Goal: Task Accomplishment & Management: Manage account settings

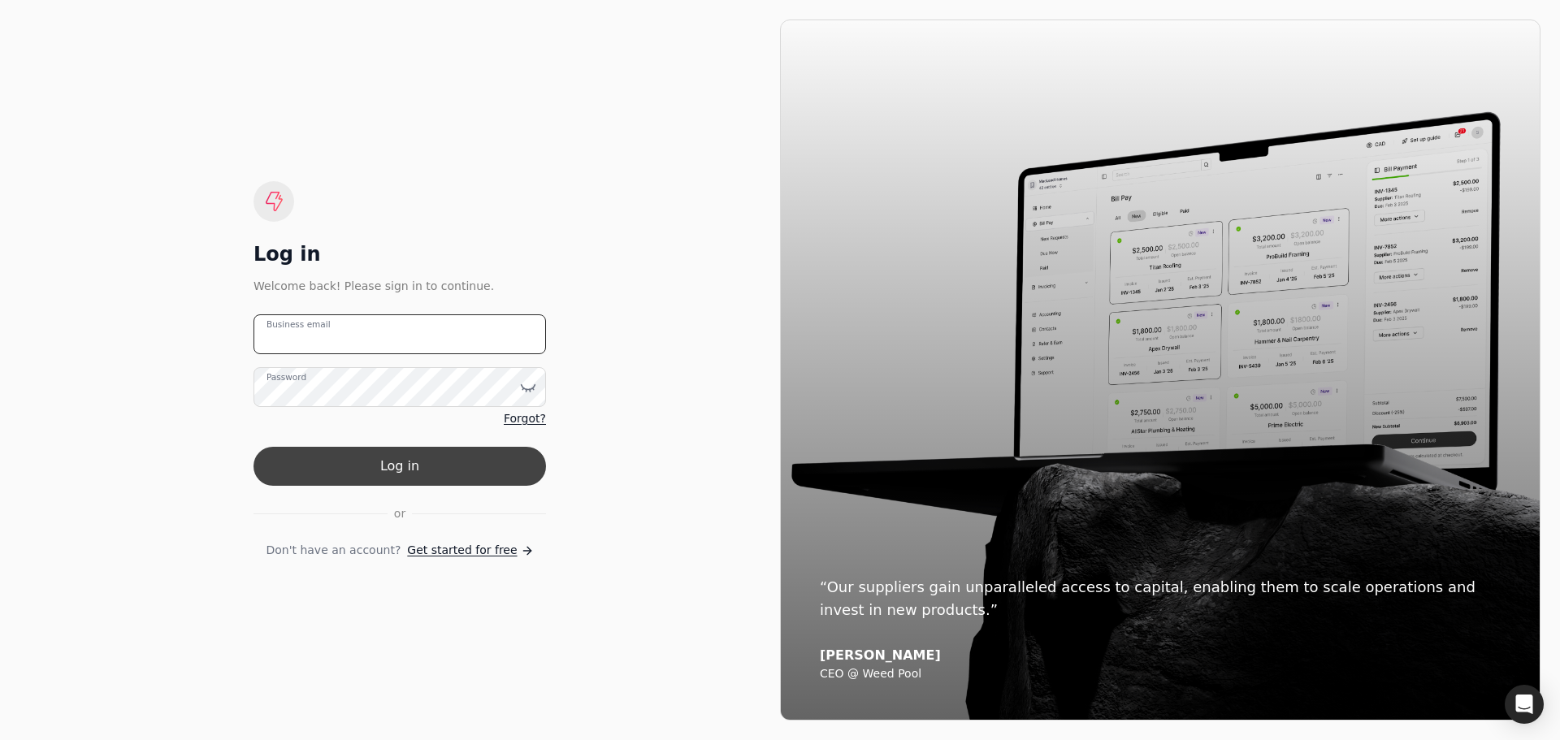
type email "[PERSON_NAME][EMAIL_ADDRESS][DOMAIN_NAME]"
click at [440, 462] on button "Log in" at bounding box center [400, 466] width 293 height 39
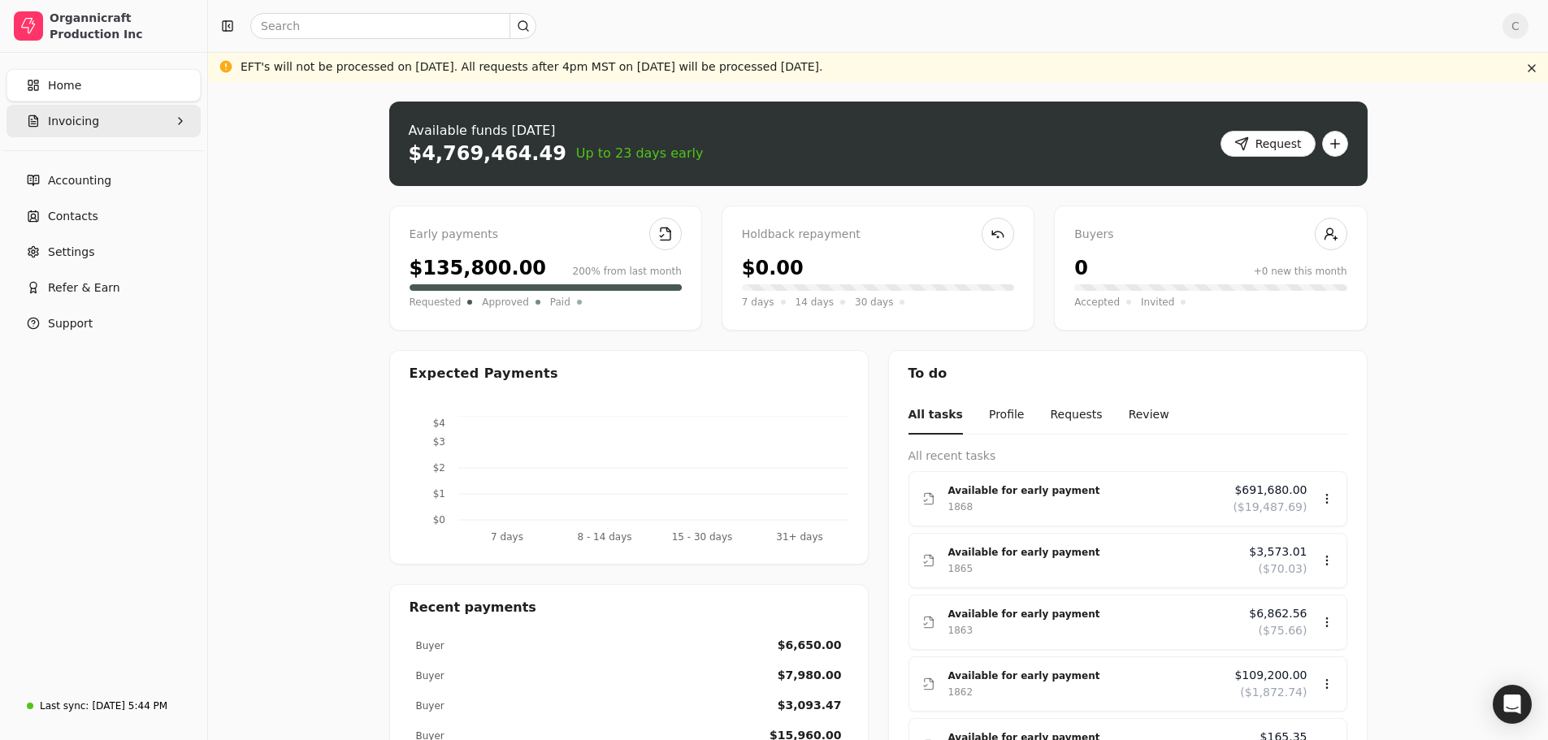
click at [119, 119] on button "Invoicing" at bounding box center [104, 121] width 194 height 33
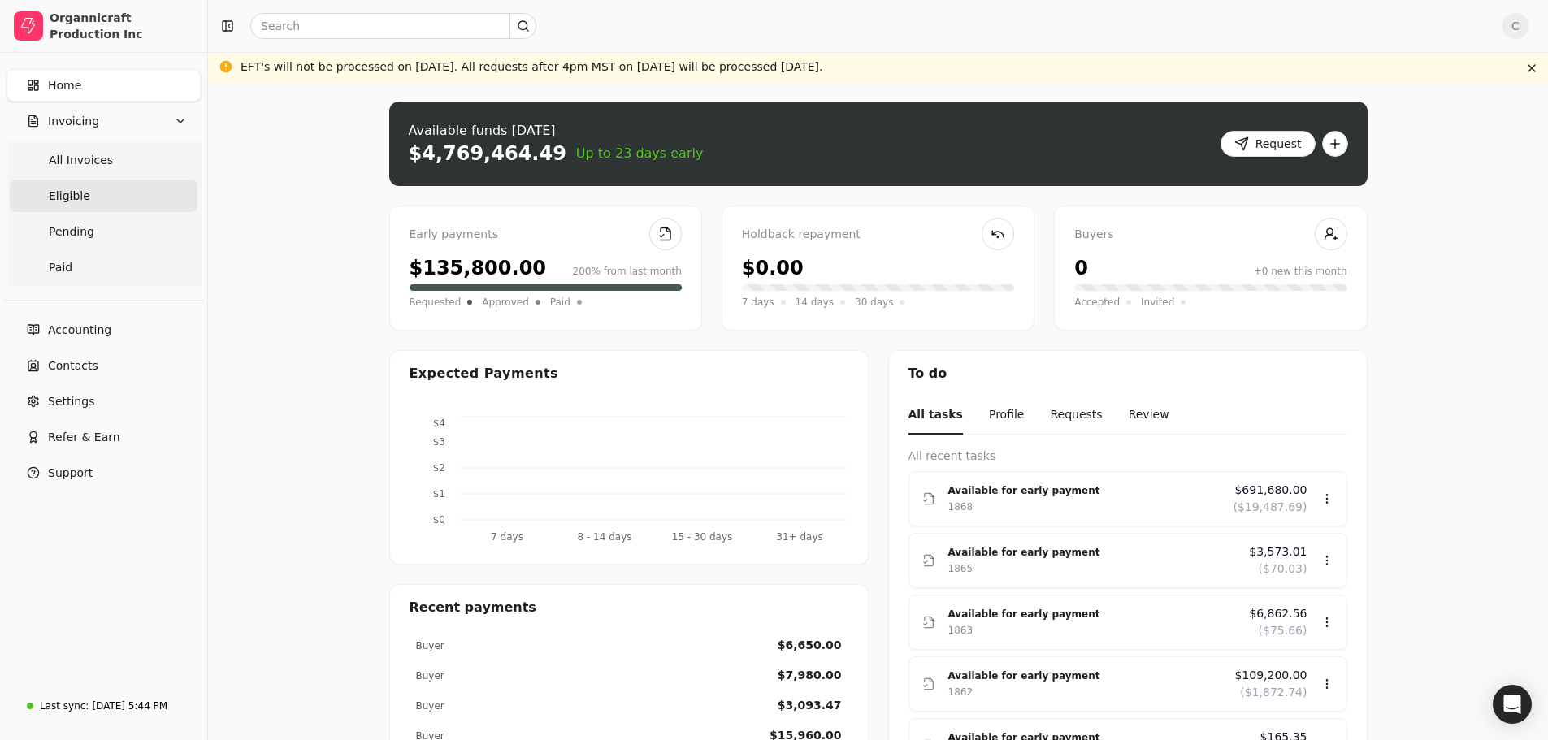
click at [85, 195] on link "Eligible" at bounding box center [104, 196] width 188 height 33
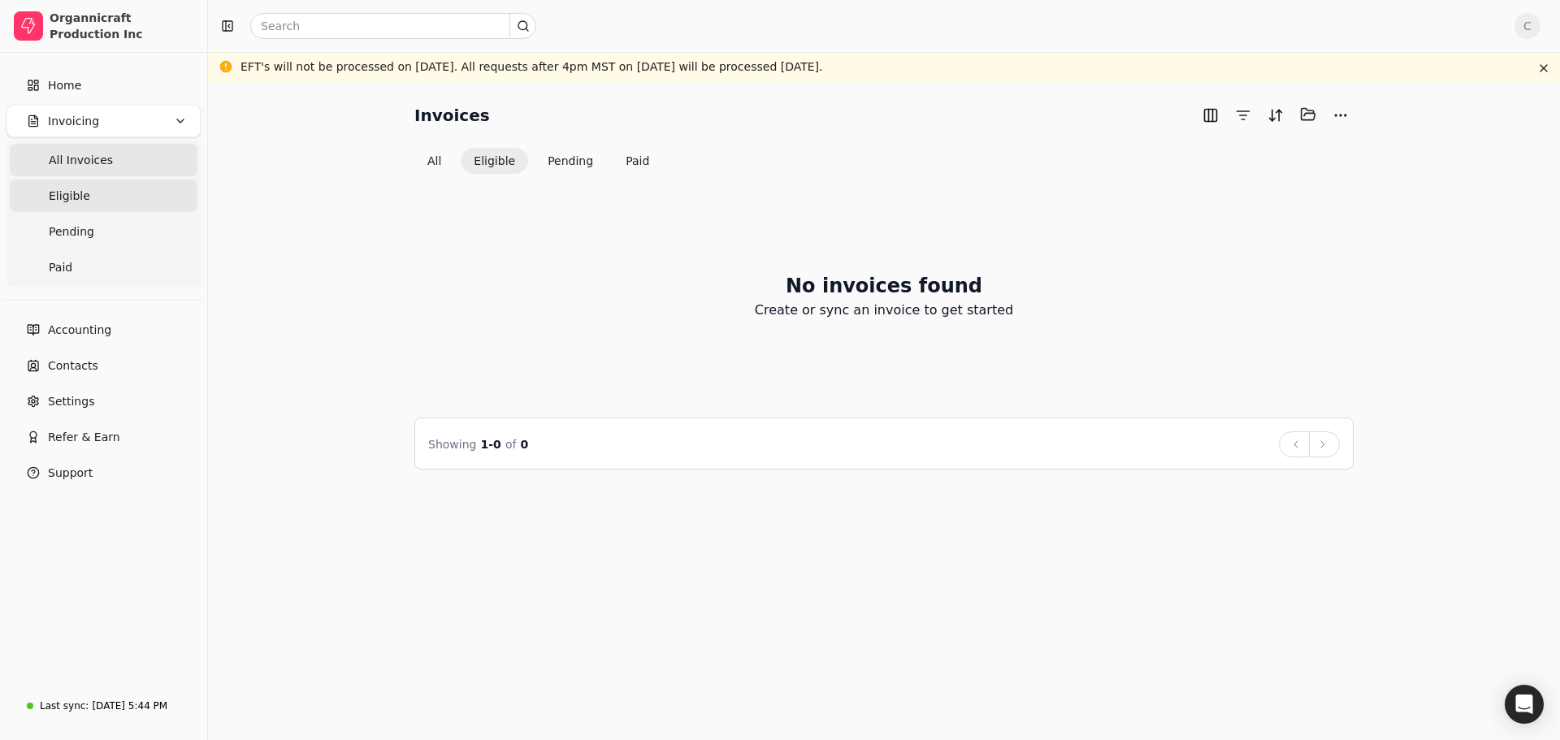
click at [89, 160] on span "All Invoices" at bounding box center [81, 160] width 64 height 17
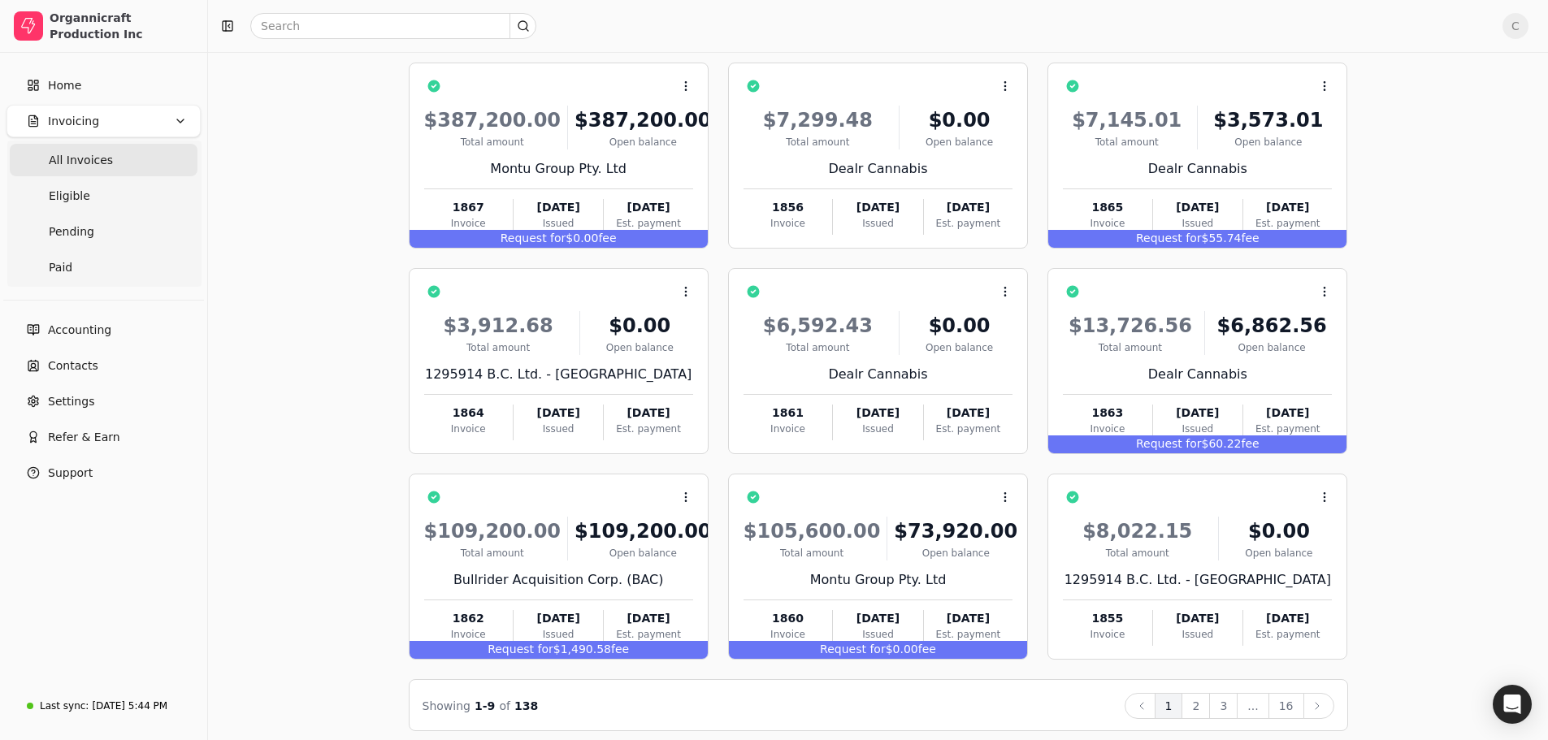
scroll to position [141, 0]
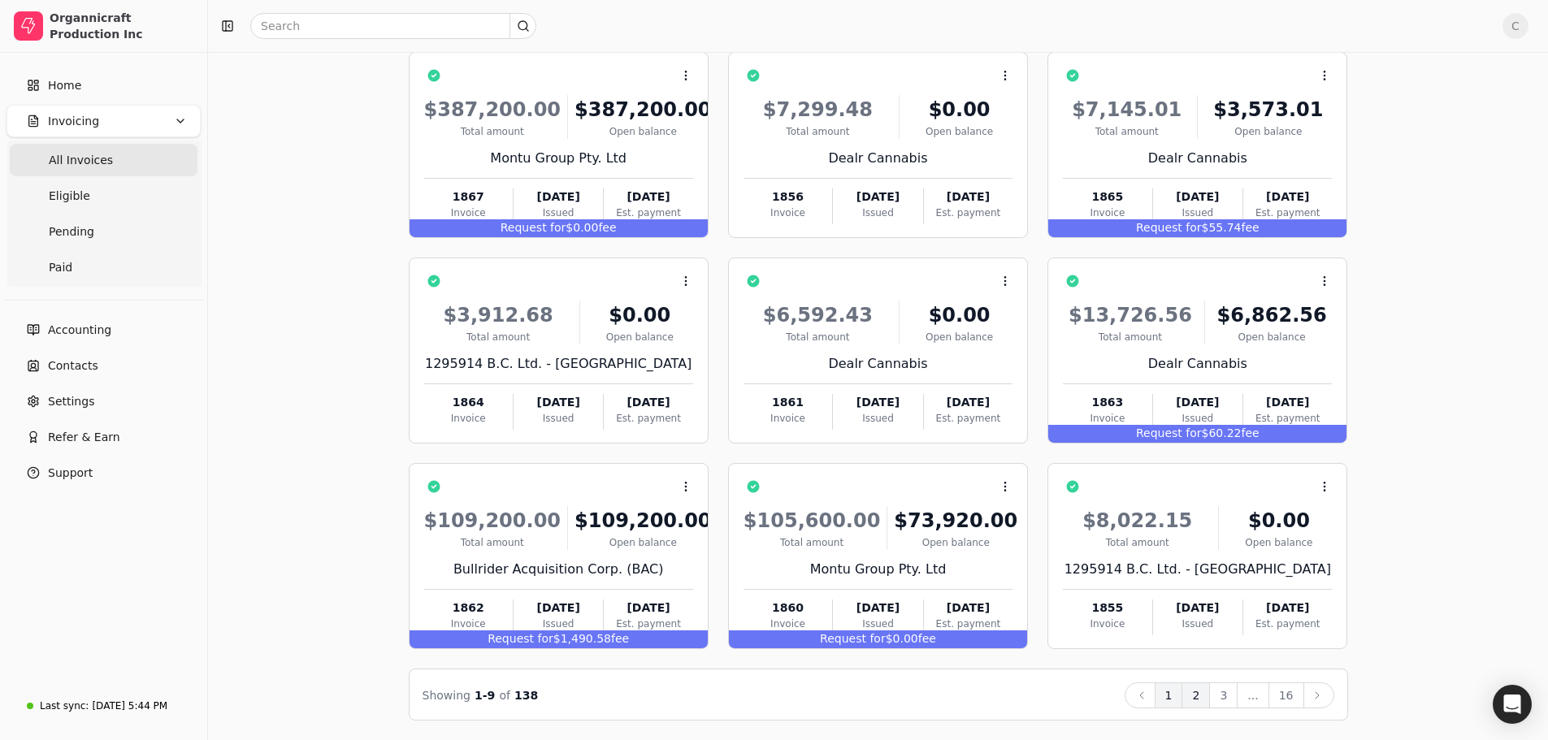
click at [1200, 697] on button "2" at bounding box center [1196, 696] width 28 height 26
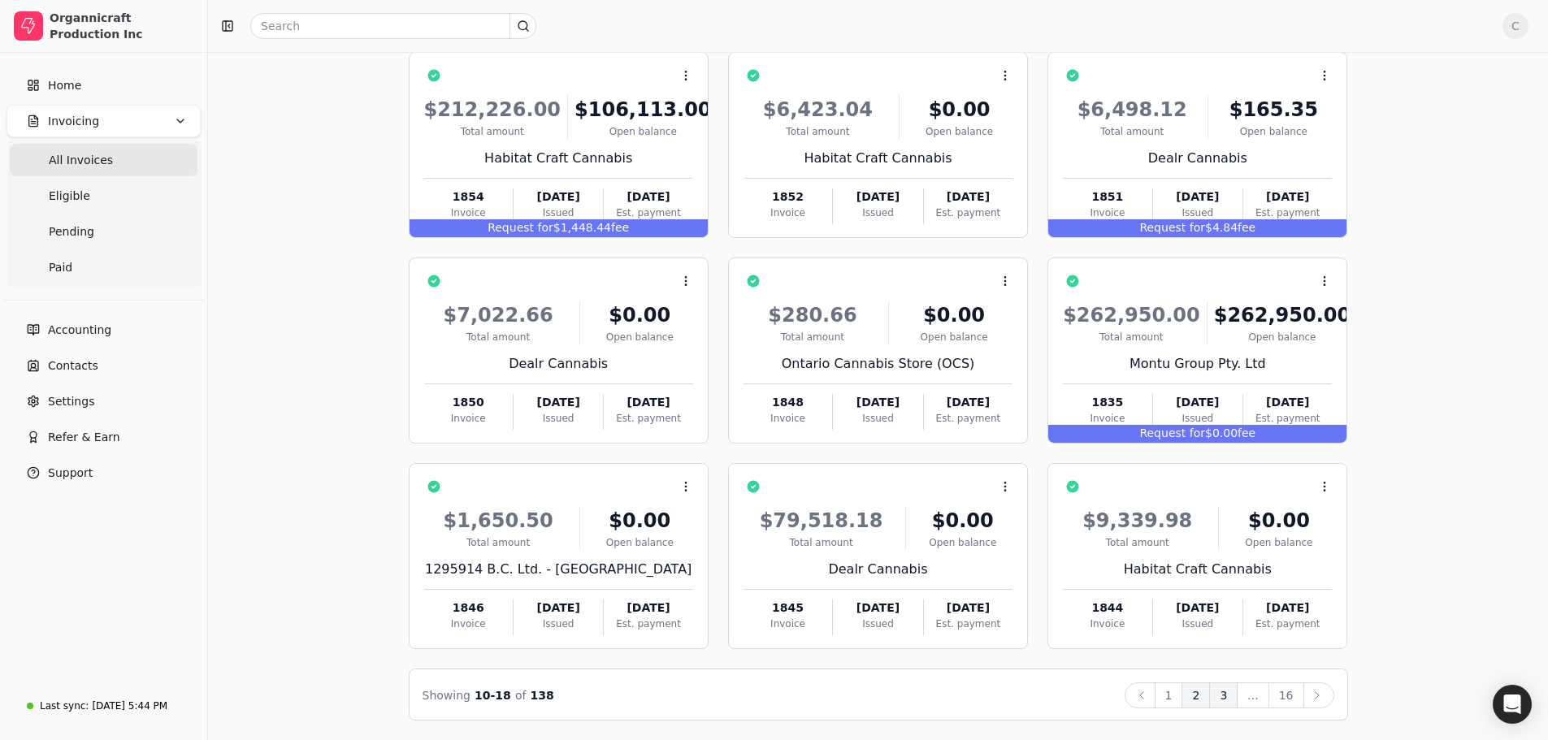
click at [1226, 694] on button "3" at bounding box center [1223, 696] width 28 height 26
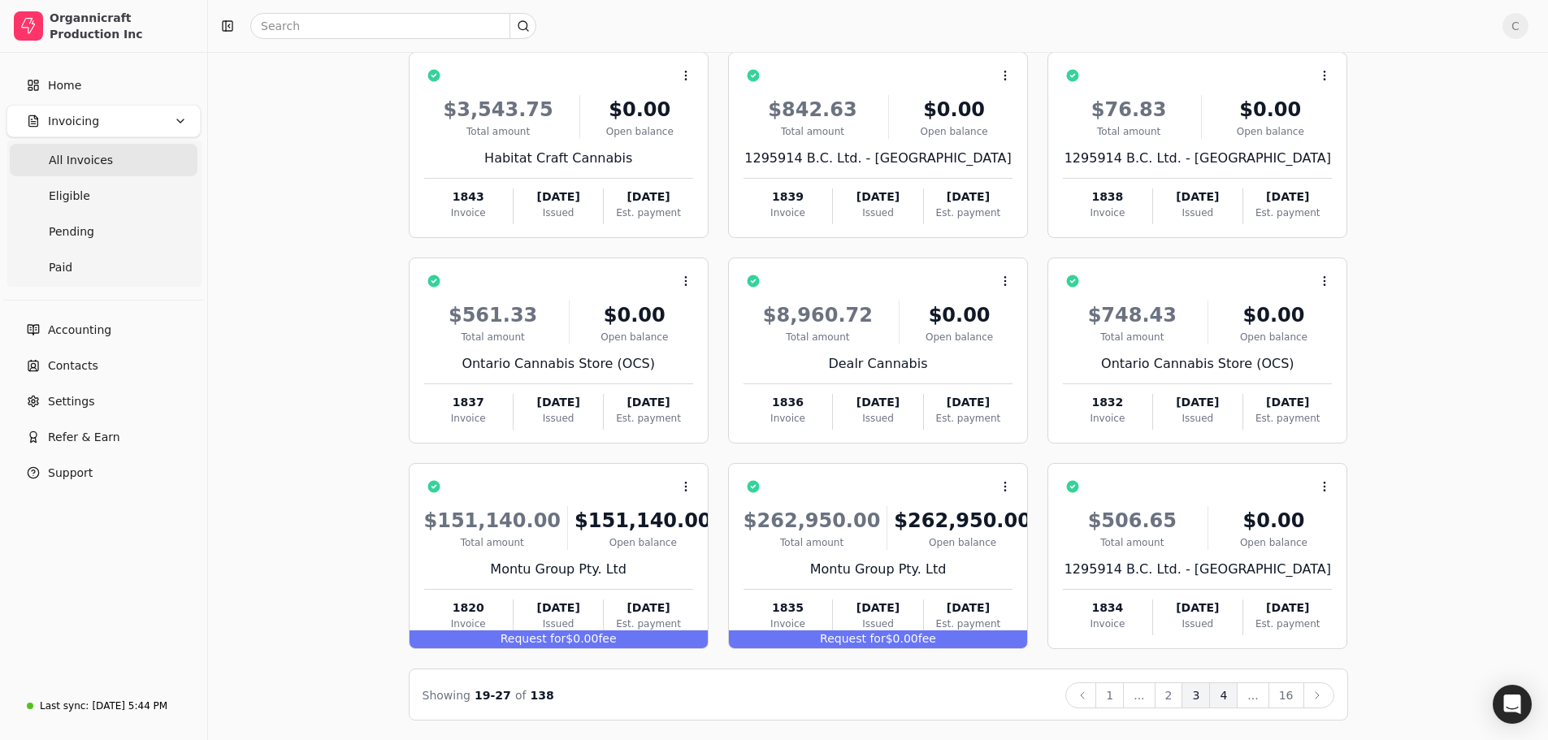
click at [1225, 701] on button "4" at bounding box center [1223, 696] width 28 height 26
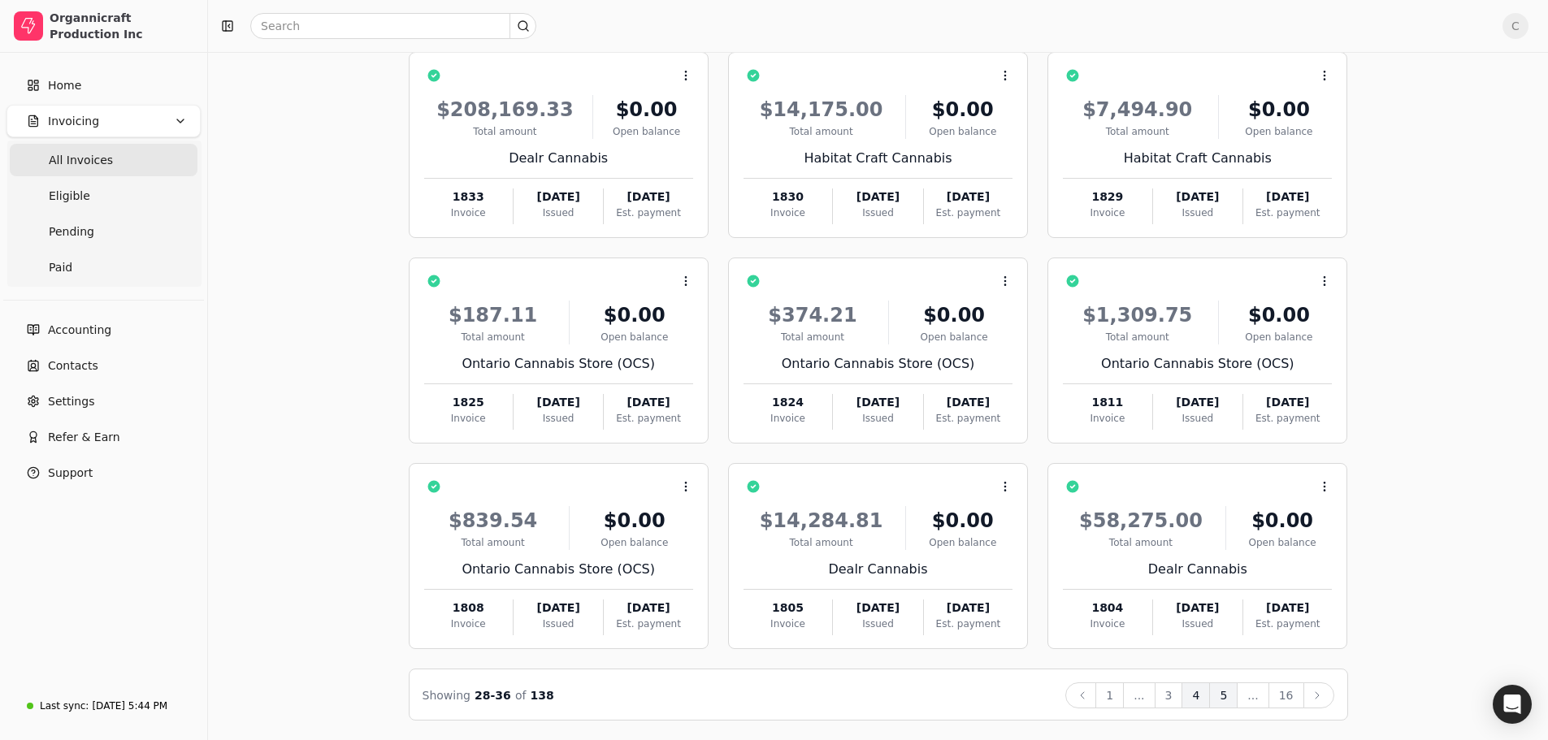
click at [1232, 692] on button "5" at bounding box center [1223, 696] width 28 height 26
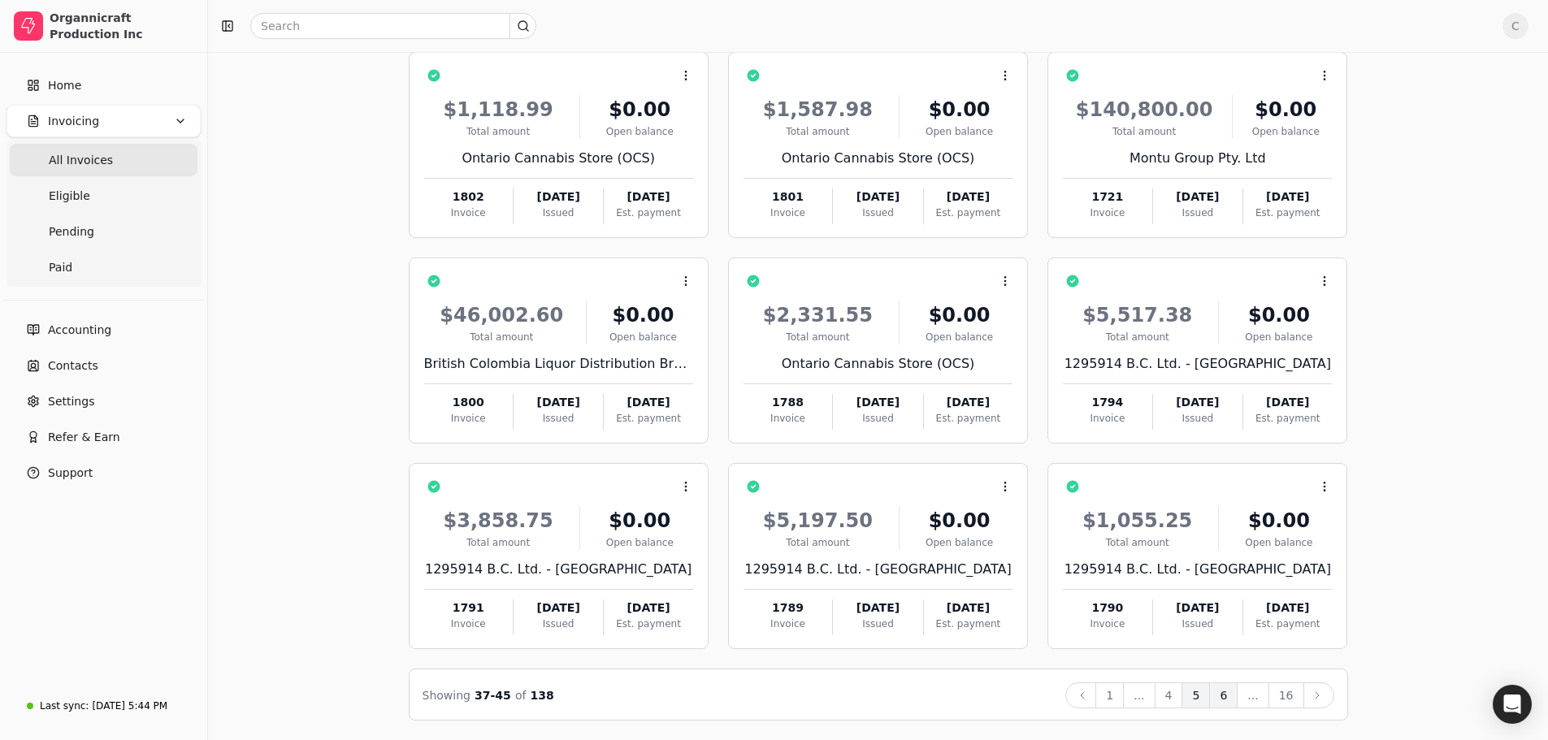
click at [1227, 696] on button "6" at bounding box center [1223, 696] width 28 height 26
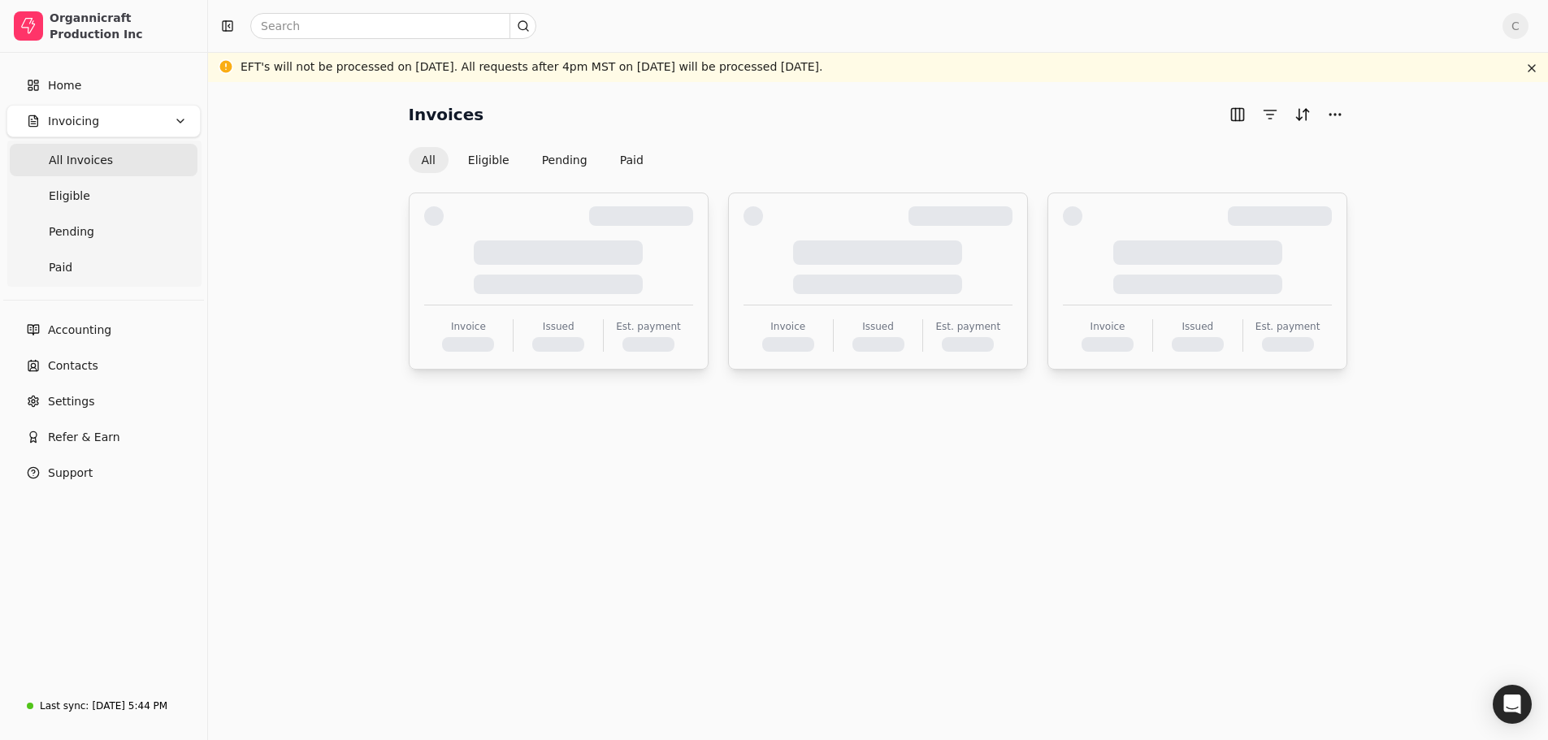
scroll to position [0, 0]
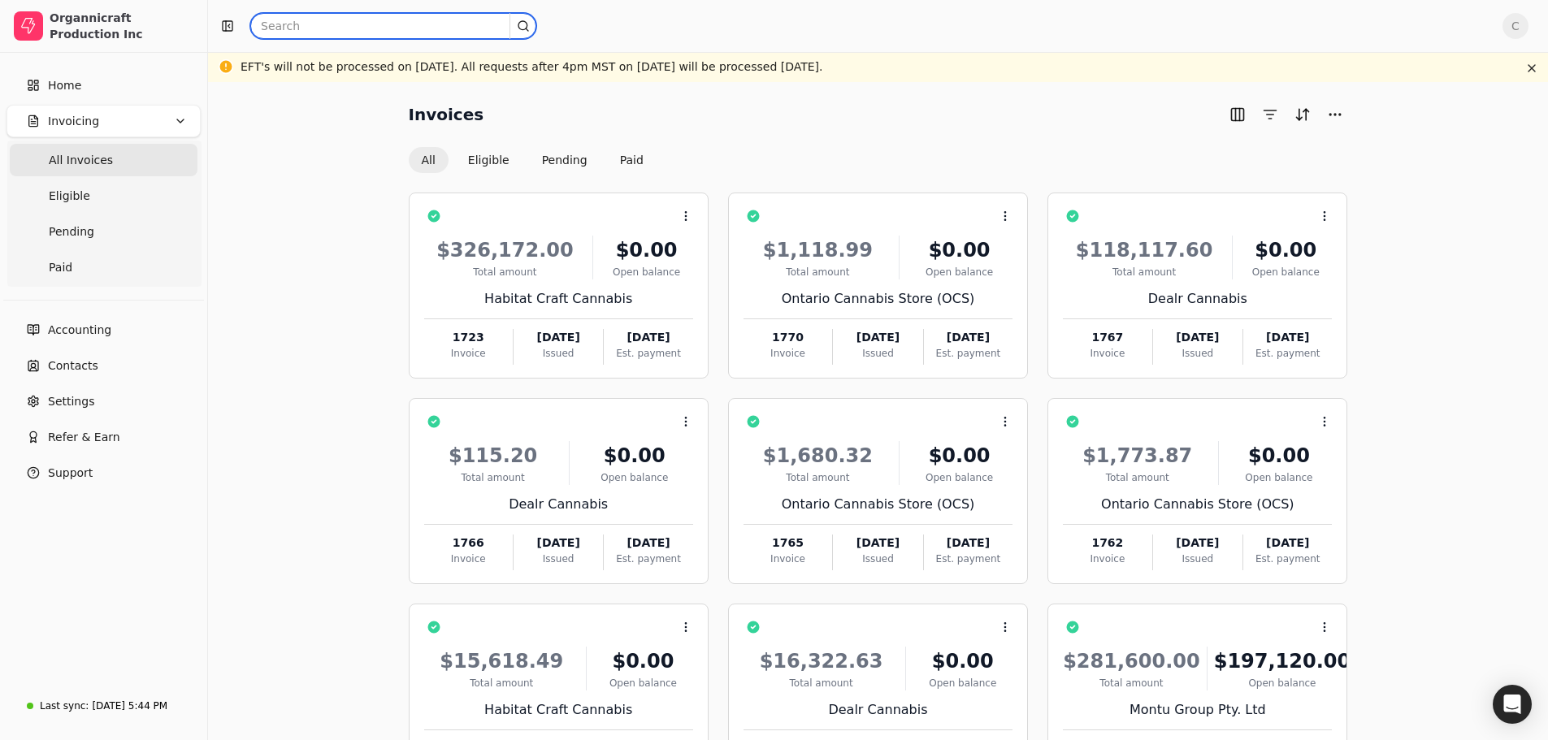
click at [317, 23] on input "text" at bounding box center [393, 26] width 286 height 26
type input "montu"
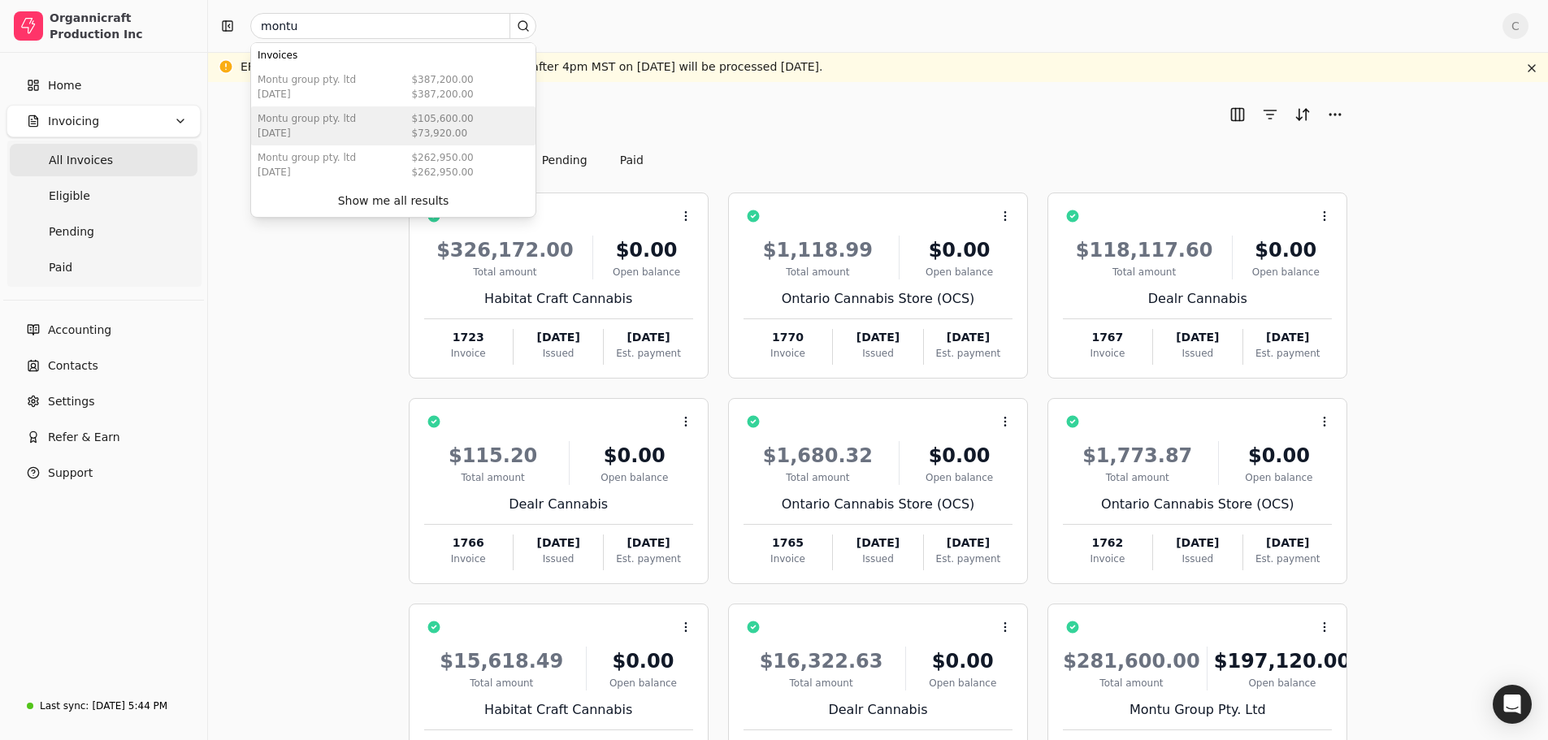
click at [336, 125] on div "Montu Group Pty. Ltd" at bounding box center [307, 118] width 98 height 15
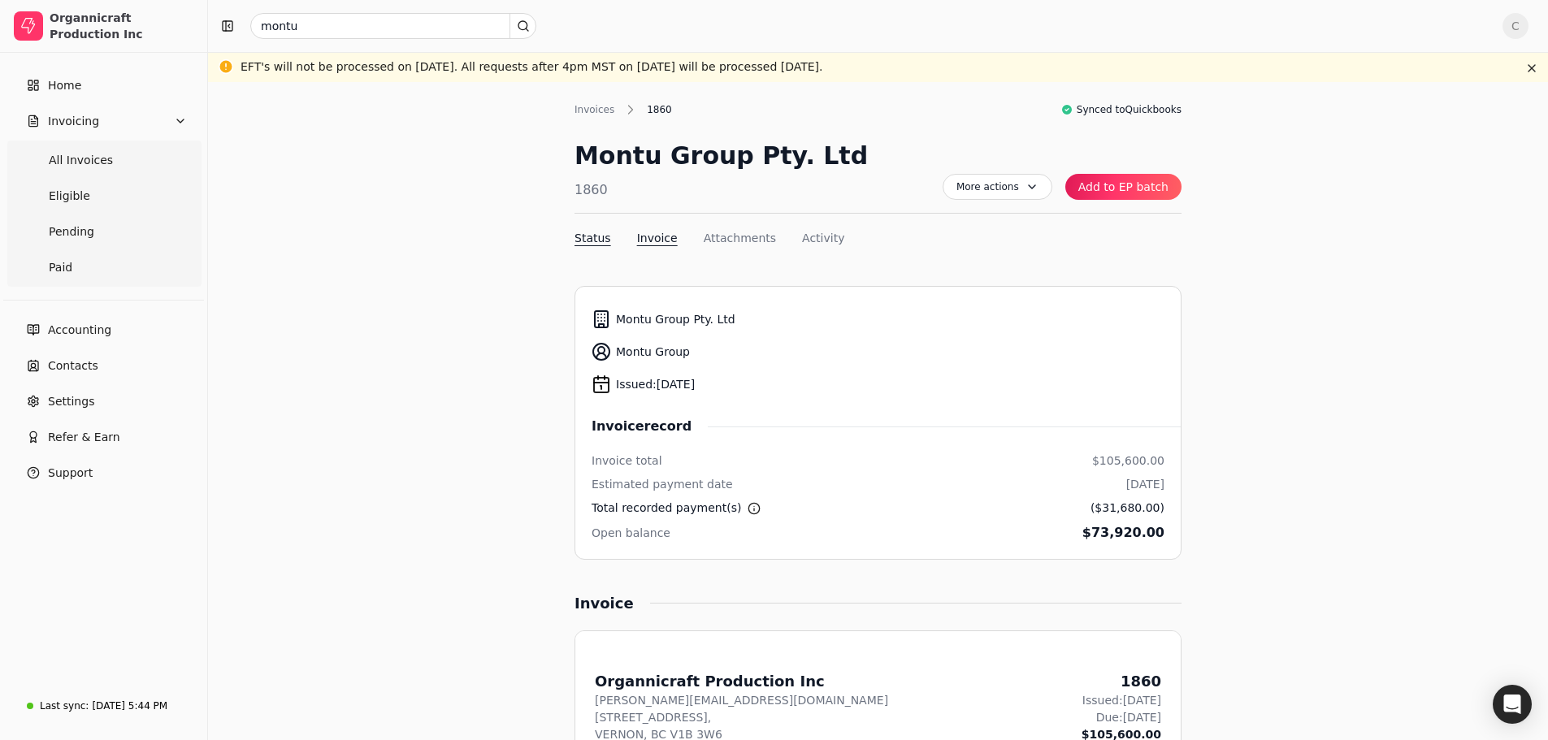
click at [653, 239] on button "Invoice" at bounding box center [657, 238] width 41 height 17
click at [374, 32] on input "montu" at bounding box center [393, 26] width 286 height 26
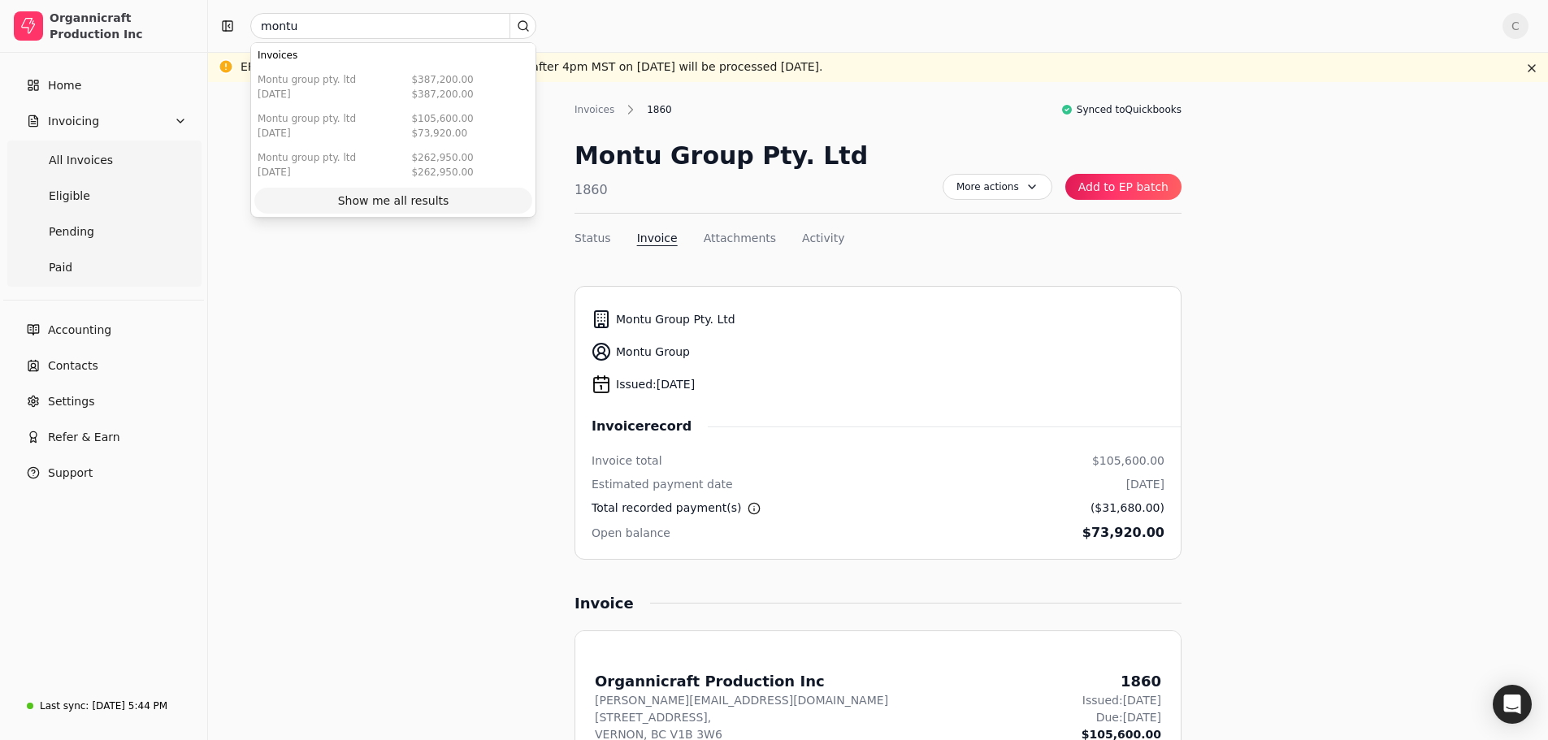
click at [407, 200] on div "Show me all results" at bounding box center [393, 201] width 111 height 17
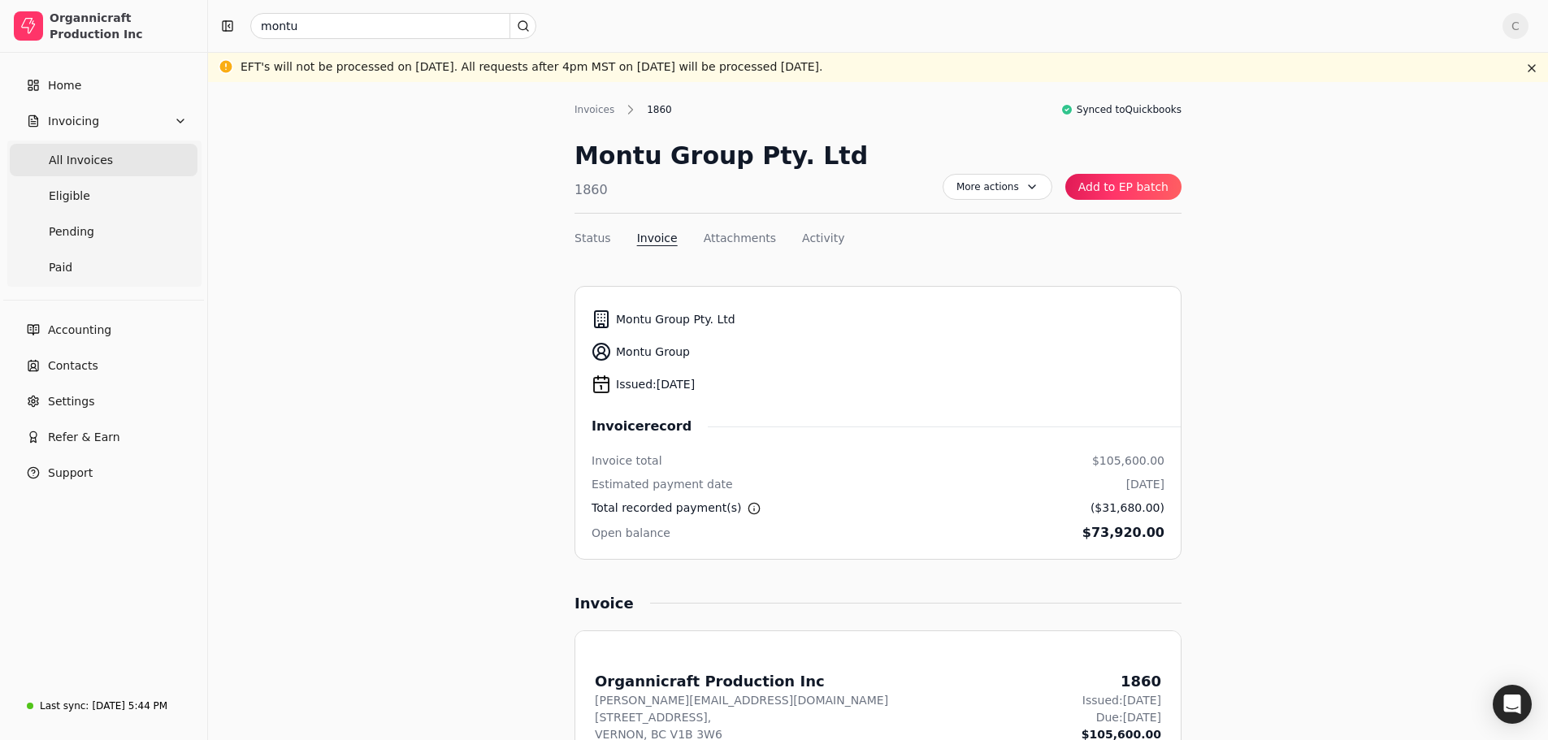
click at [80, 165] on span "All Invoices" at bounding box center [81, 160] width 64 height 17
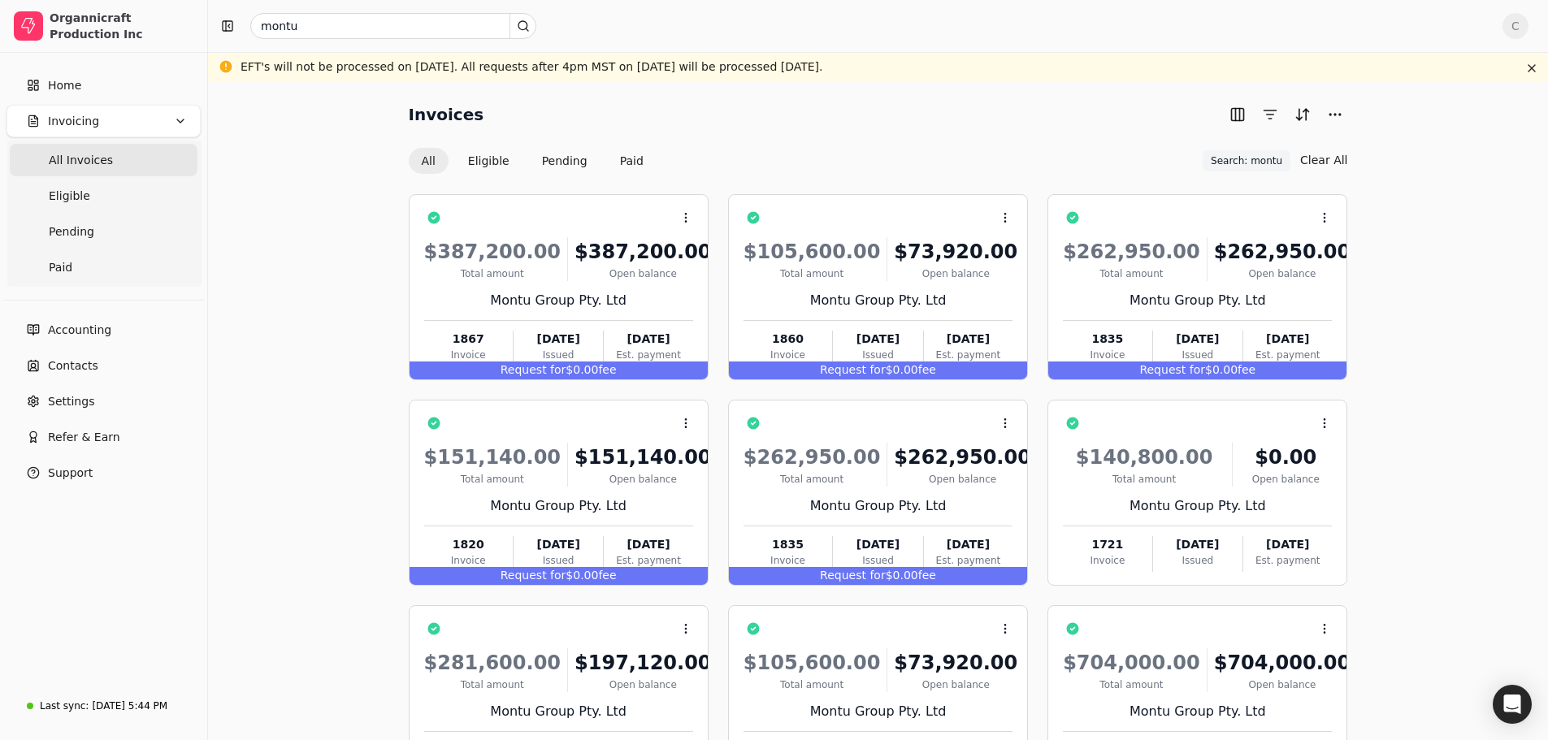
scroll to position [142, 0]
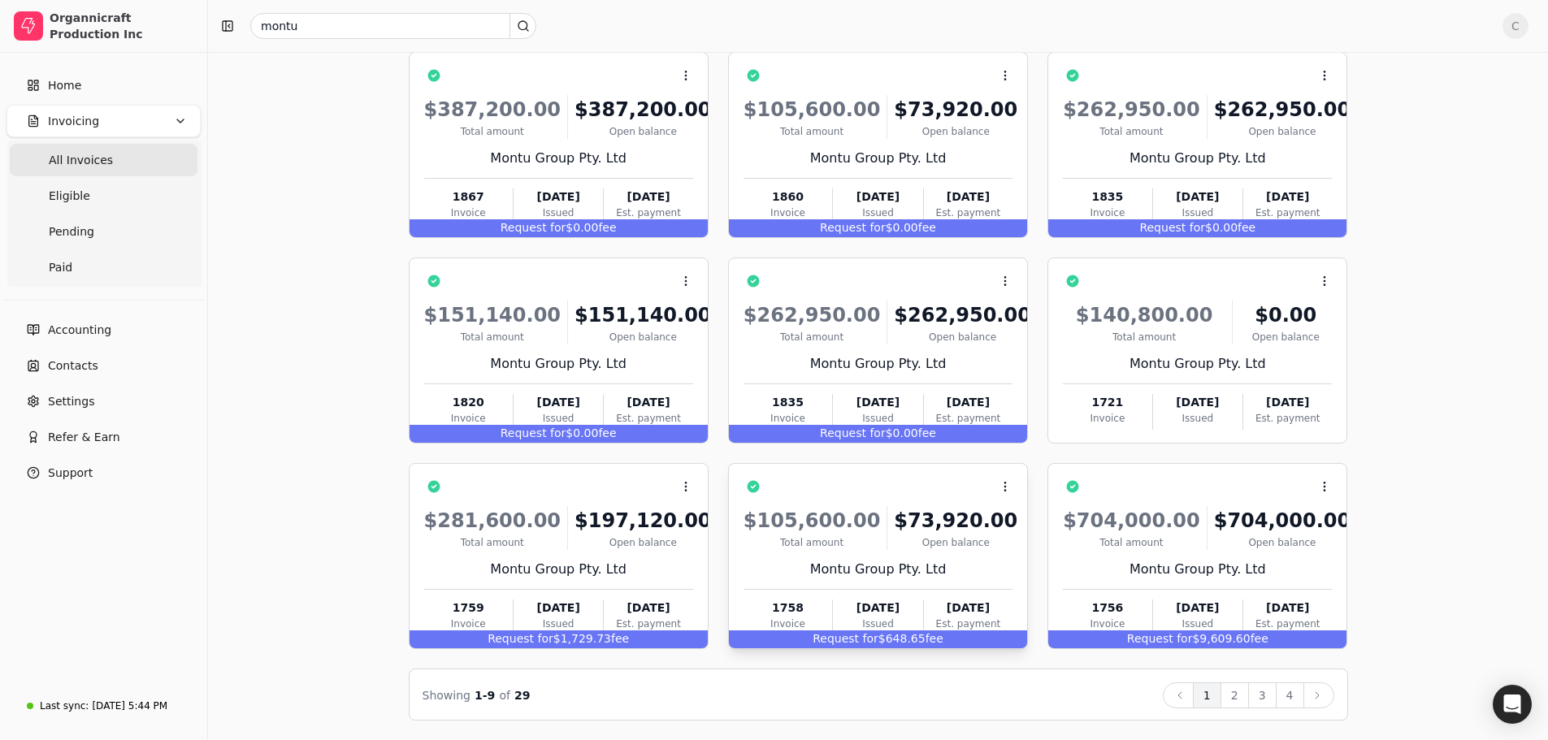
click at [872, 585] on div "$105,600.00 Total amount $73,920.00 Open balance Montu Group Pty. Ltd 1758 Invo…" at bounding box center [878, 566] width 269 height 139
click at [882, 642] on div "Request for $648.65 fee" at bounding box center [878, 640] width 298 height 18
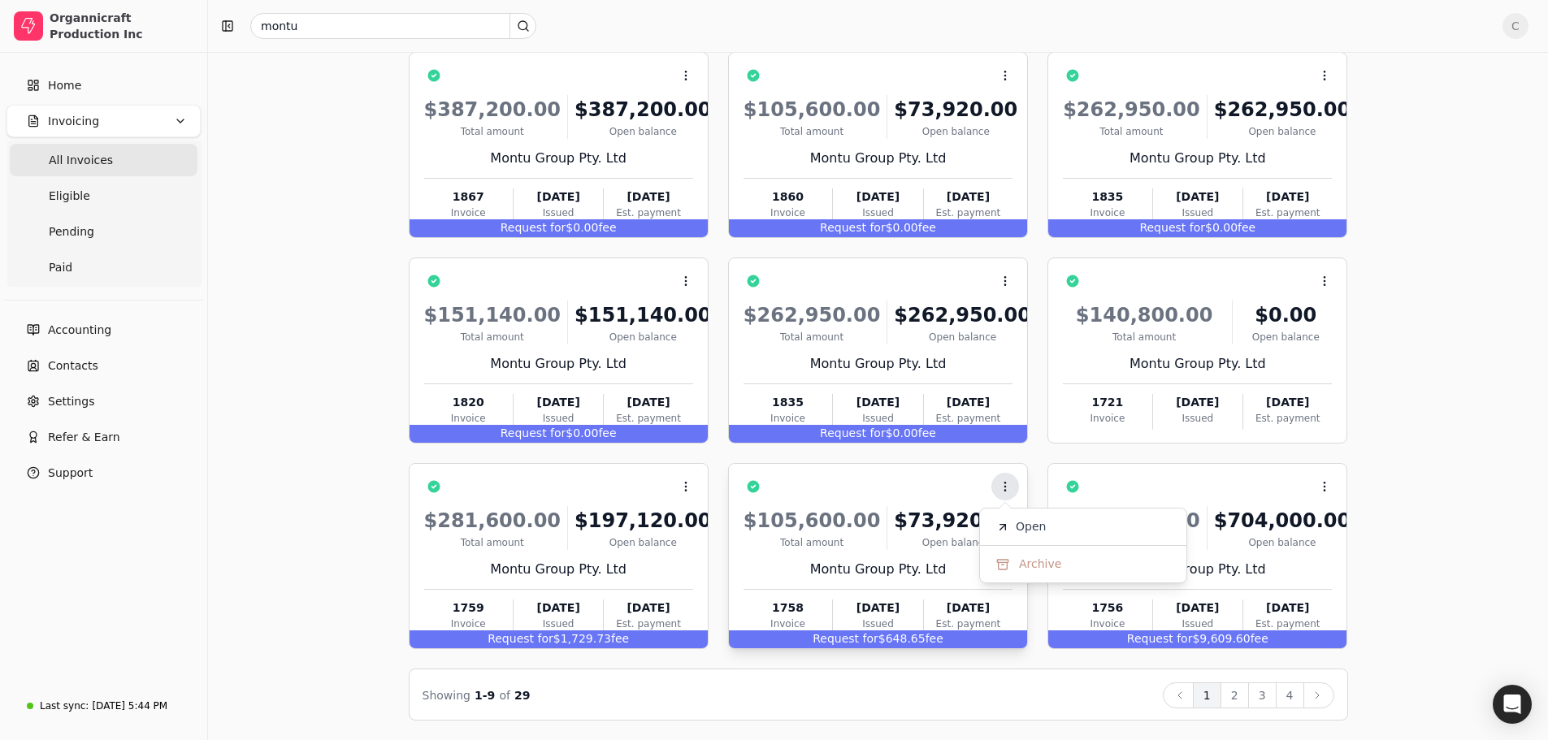
click at [997, 484] on button "Context Menu Button" at bounding box center [1005, 487] width 28 height 28
click at [1006, 528] on icon at bounding box center [1003, 527] width 6 height 6
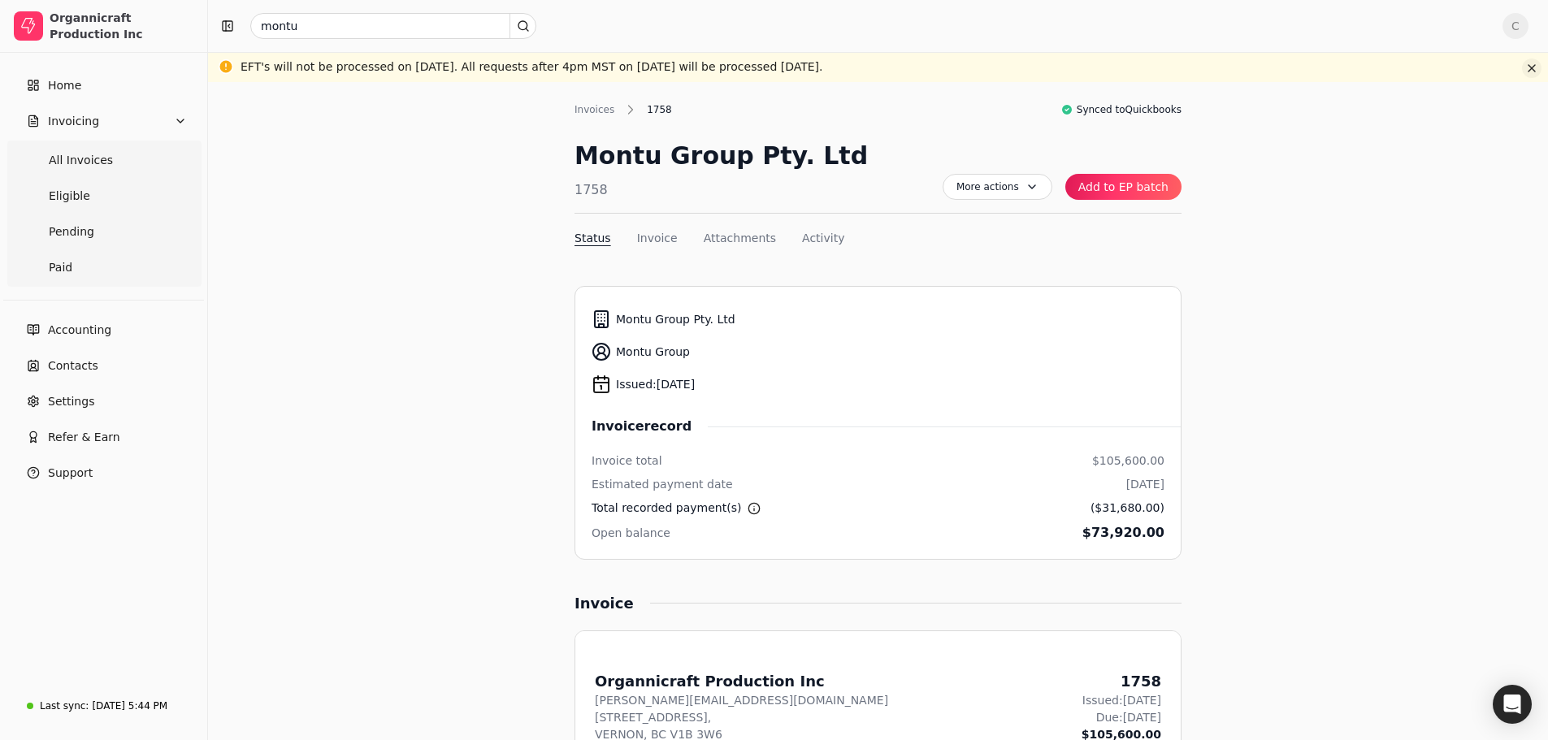
click at [1526, 67] on button "button" at bounding box center [1532, 69] width 20 height 20
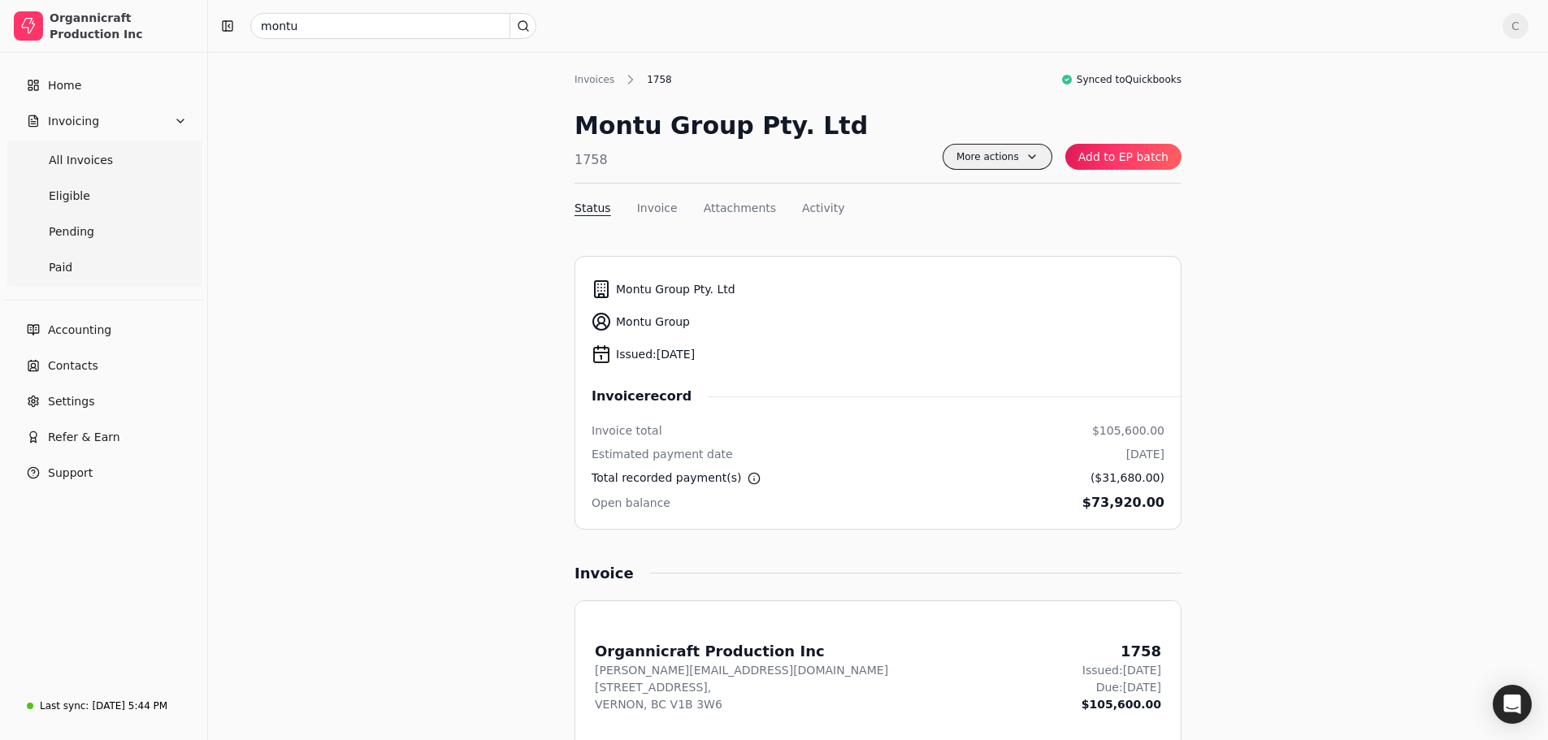
click at [1023, 163] on span "More actions" at bounding box center [998, 157] width 110 height 26
click at [1097, 156] on button "Add to EP batch" at bounding box center [1123, 157] width 116 height 26
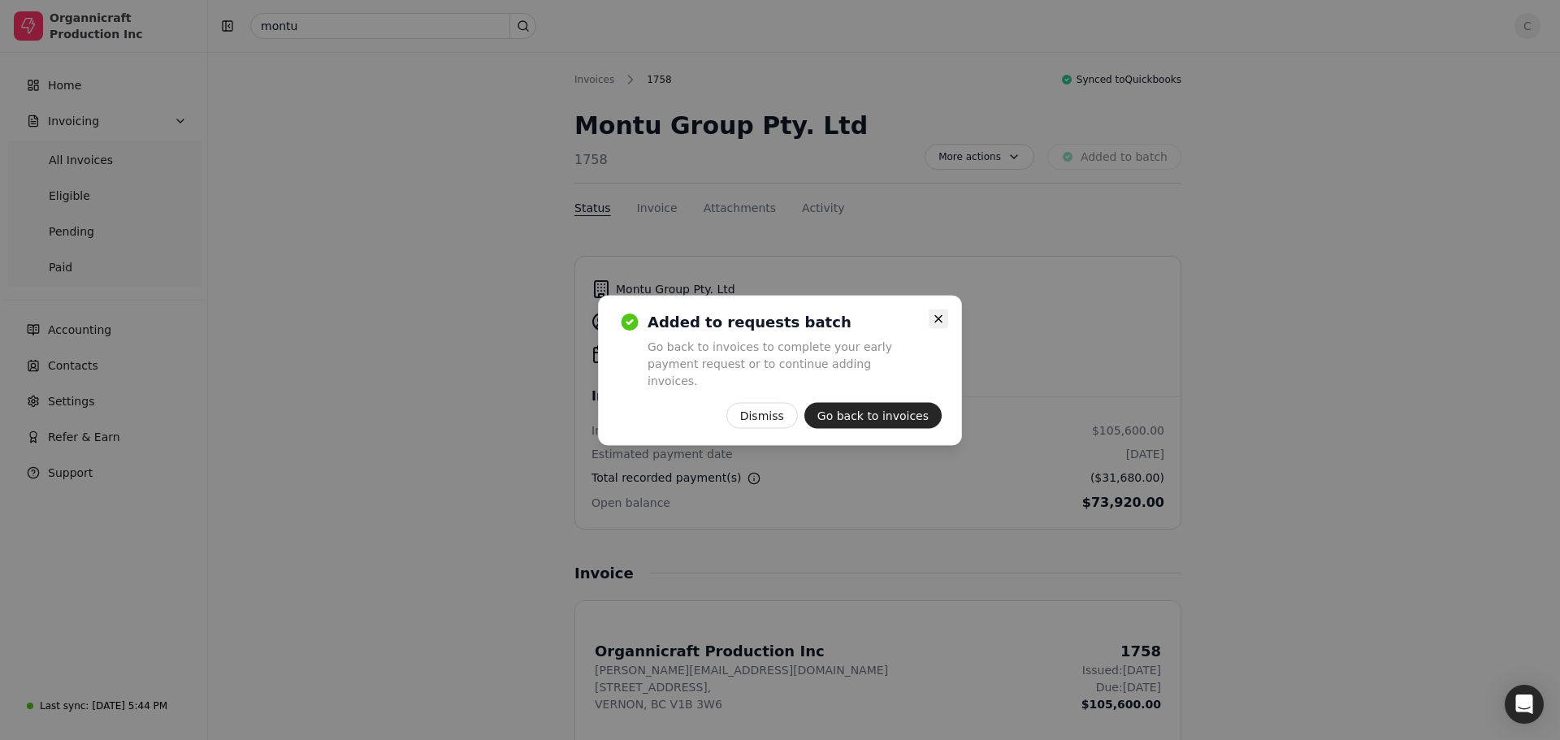
click at [942, 325] on icon "button" at bounding box center [938, 318] width 13 height 13
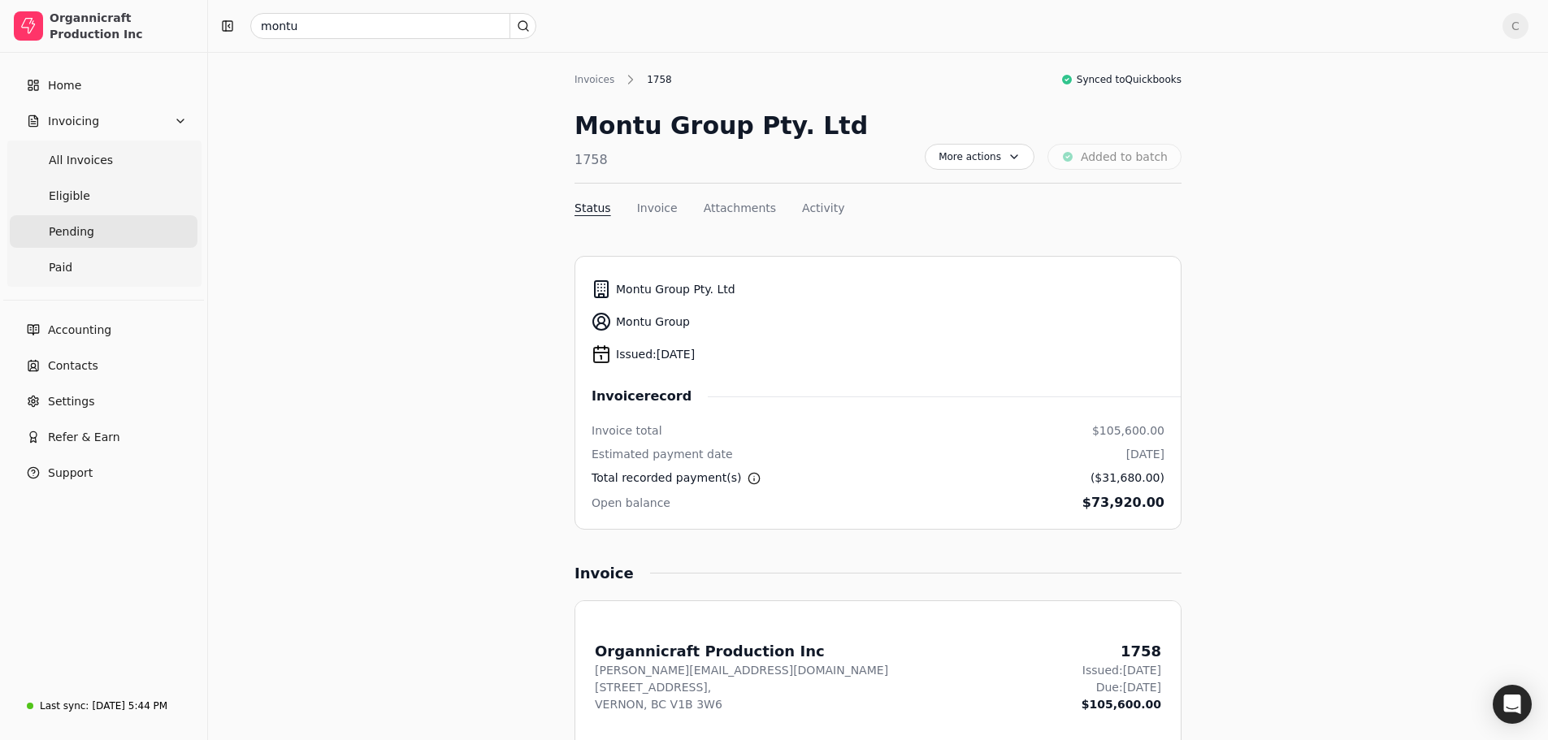
click at [78, 229] on span "Pending" at bounding box center [72, 231] width 46 height 17
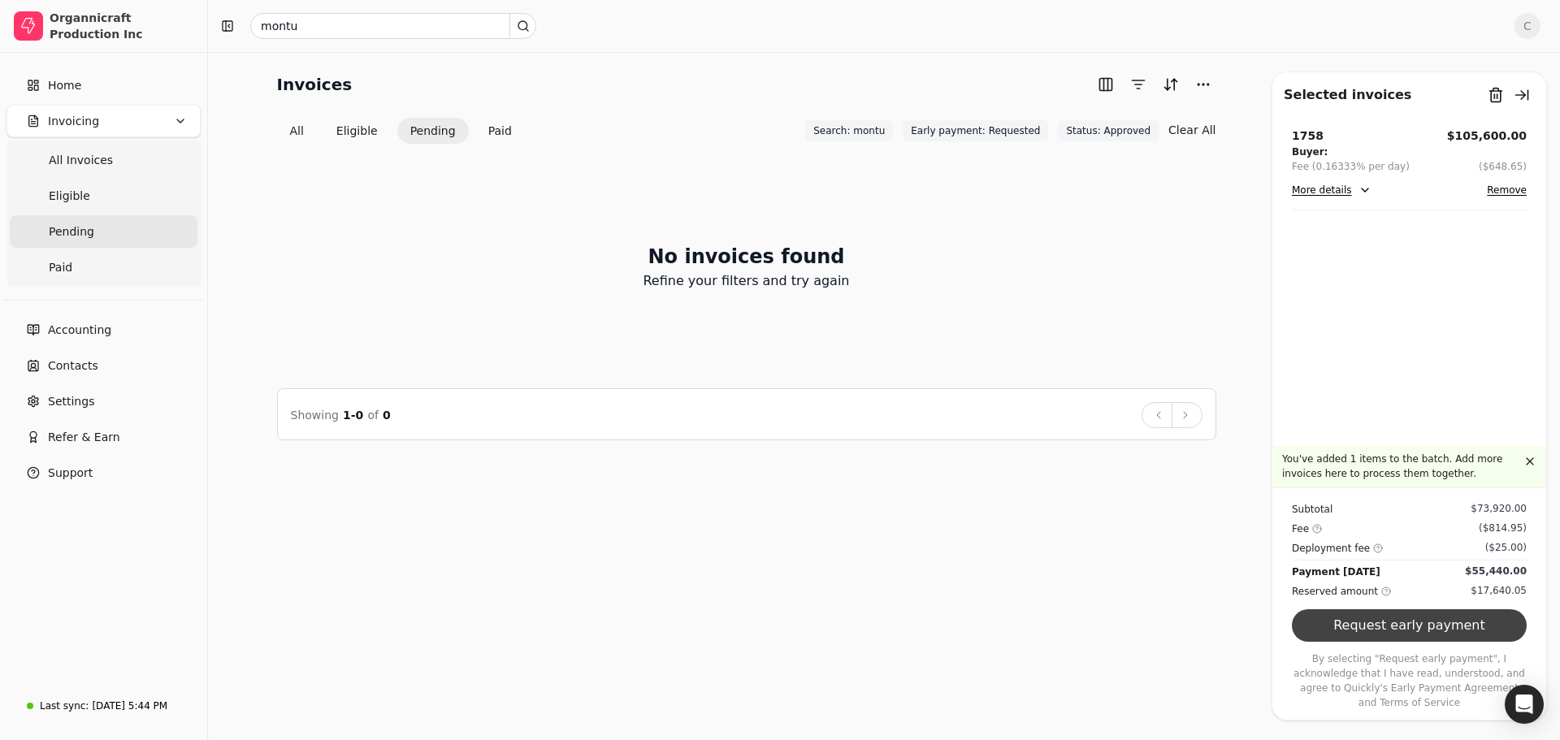
click at [1424, 638] on button "Request early payment" at bounding box center [1409, 626] width 235 height 33
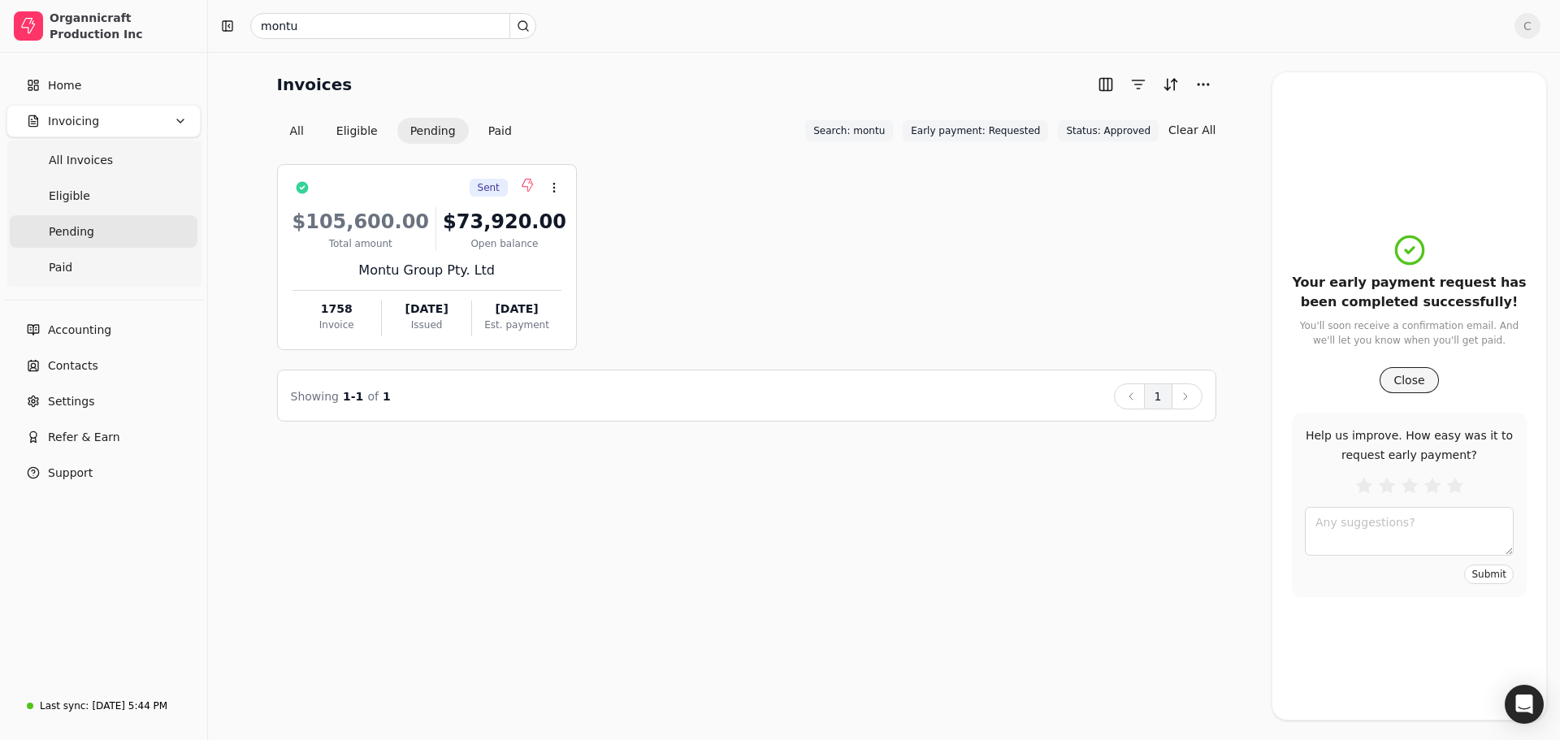
click at [1398, 386] on button "Close" at bounding box center [1409, 380] width 59 height 26
